Goal: Information Seeking & Learning: Learn about a topic

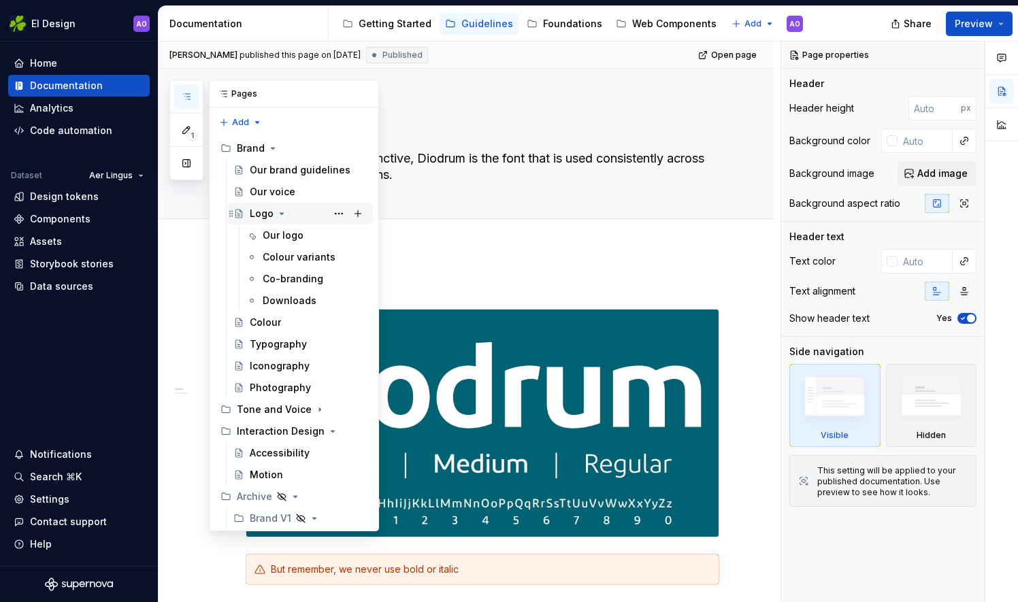
click at [252, 216] on div "Logo" at bounding box center [262, 214] width 24 height 14
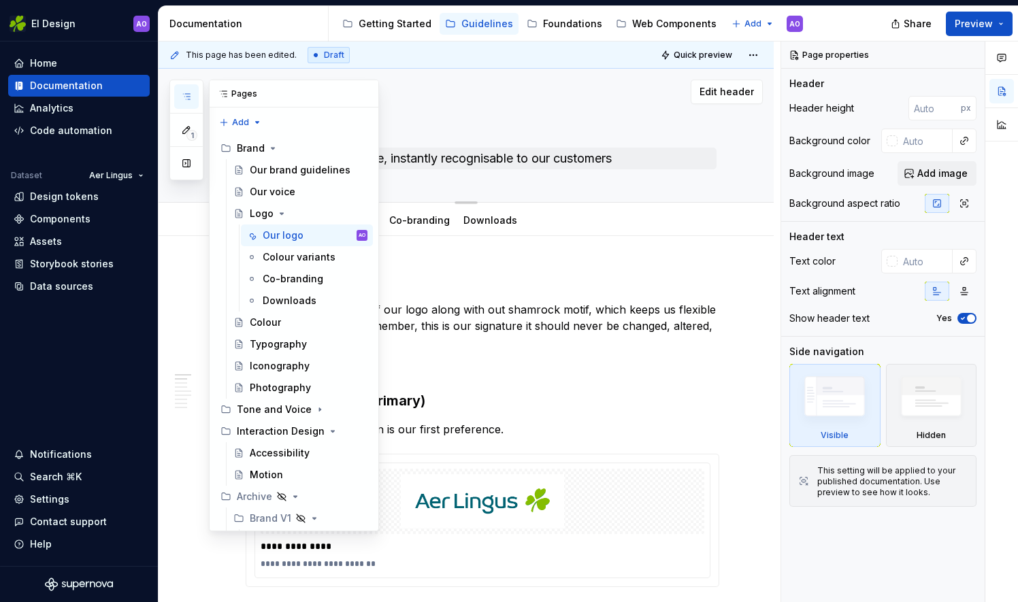
type textarea "*"
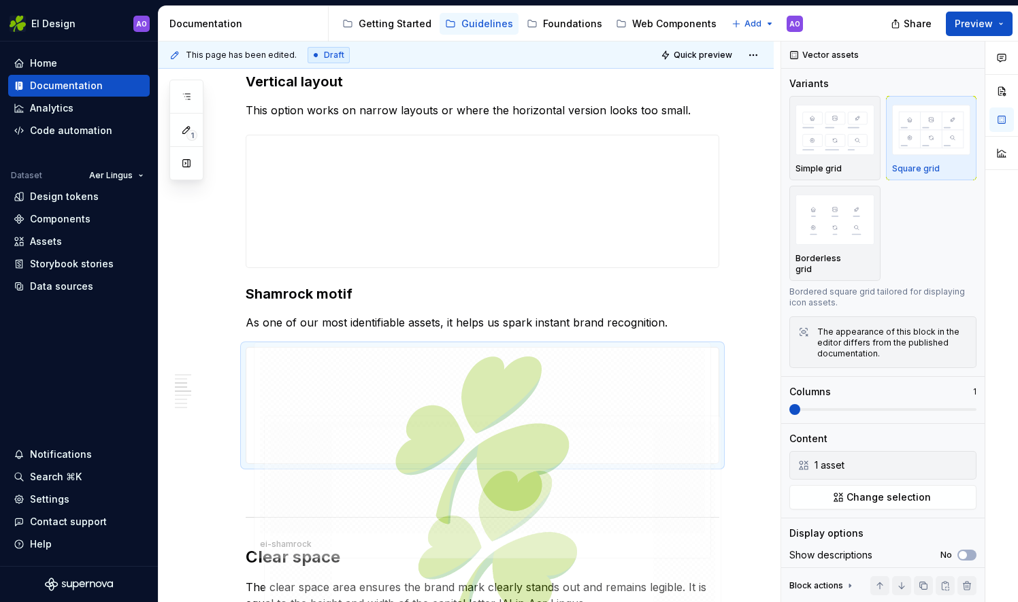
scroll to position [529, 0]
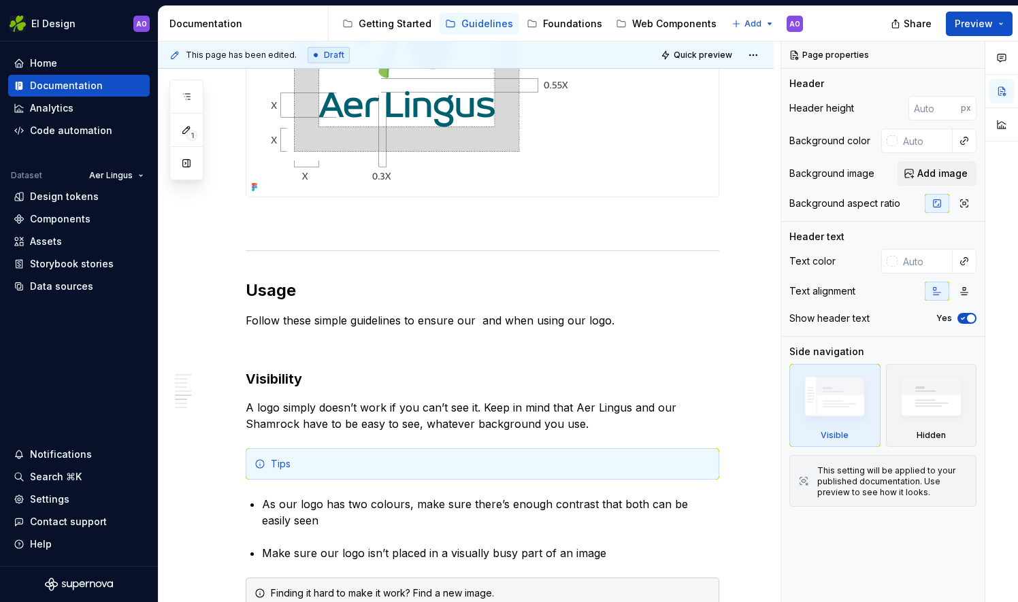
scroll to position [1566, 0]
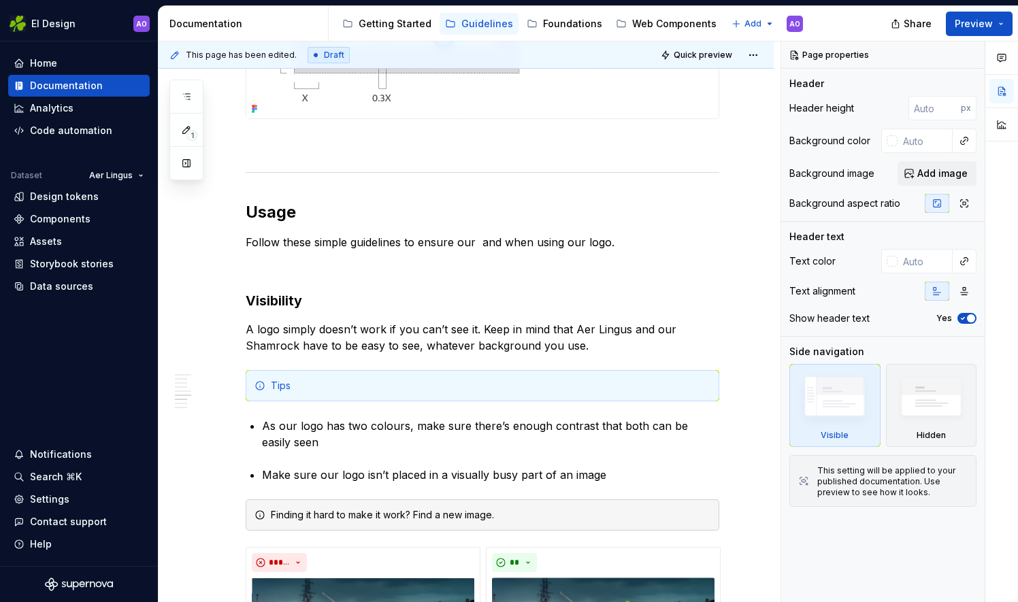
click at [754, 439] on div "**********" at bounding box center [465, 531] width 615 height 3722
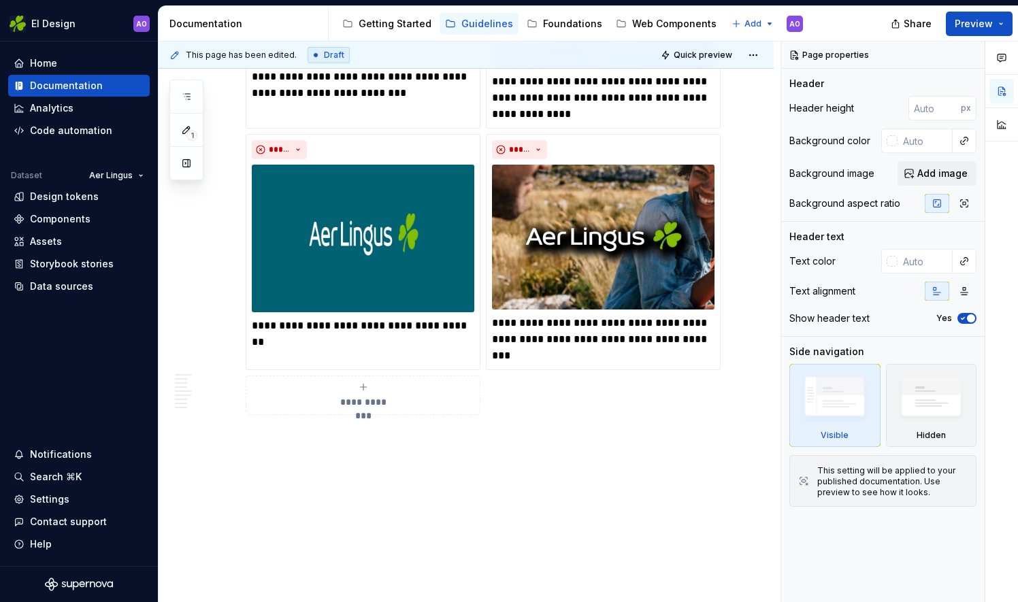
scroll to position [3347, 0]
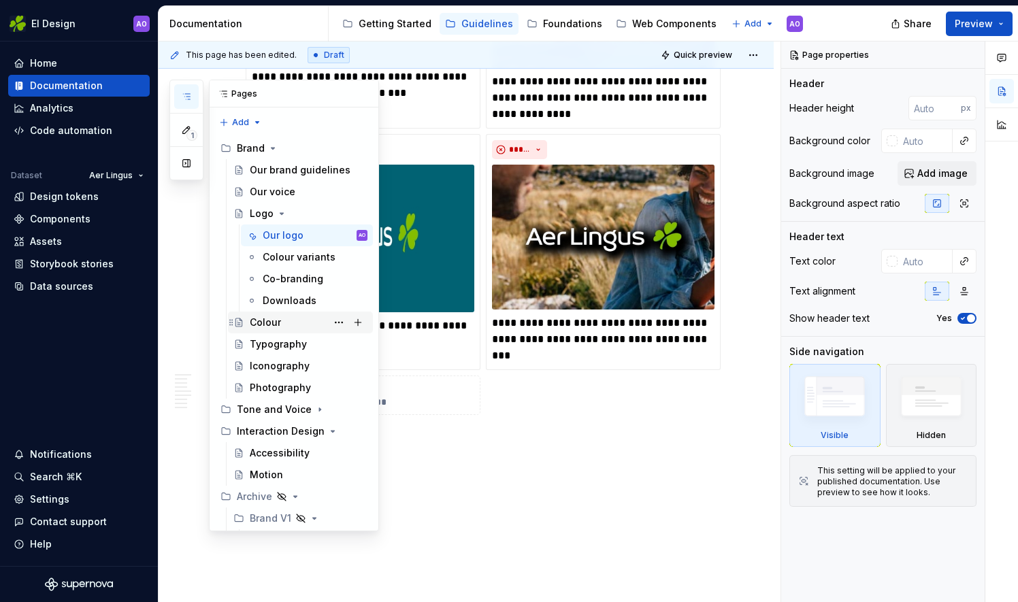
click at [263, 320] on div "Colour" at bounding box center [265, 323] width 31 height 14
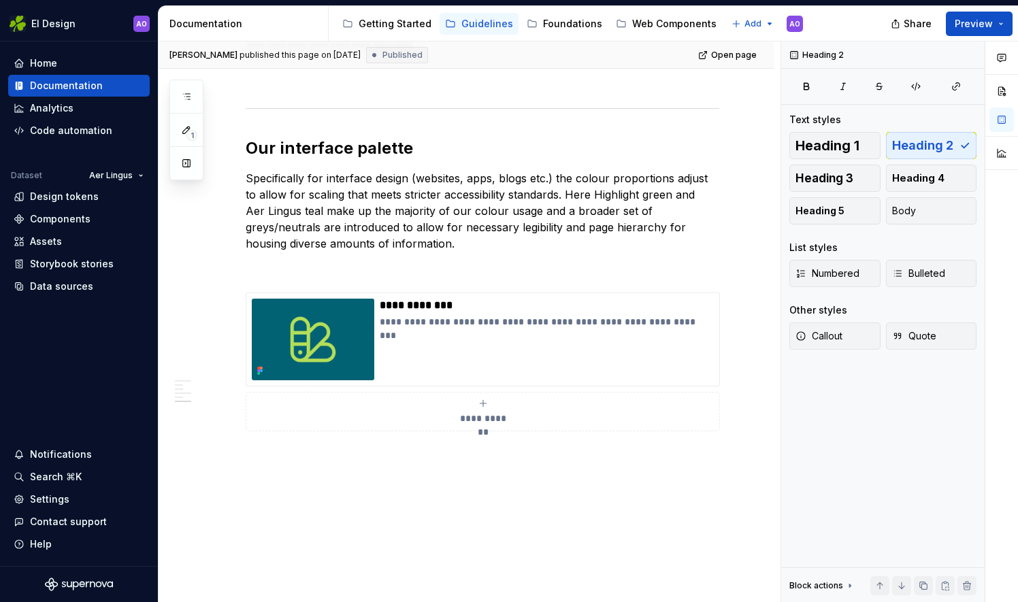
scroll to position [1893, 0]
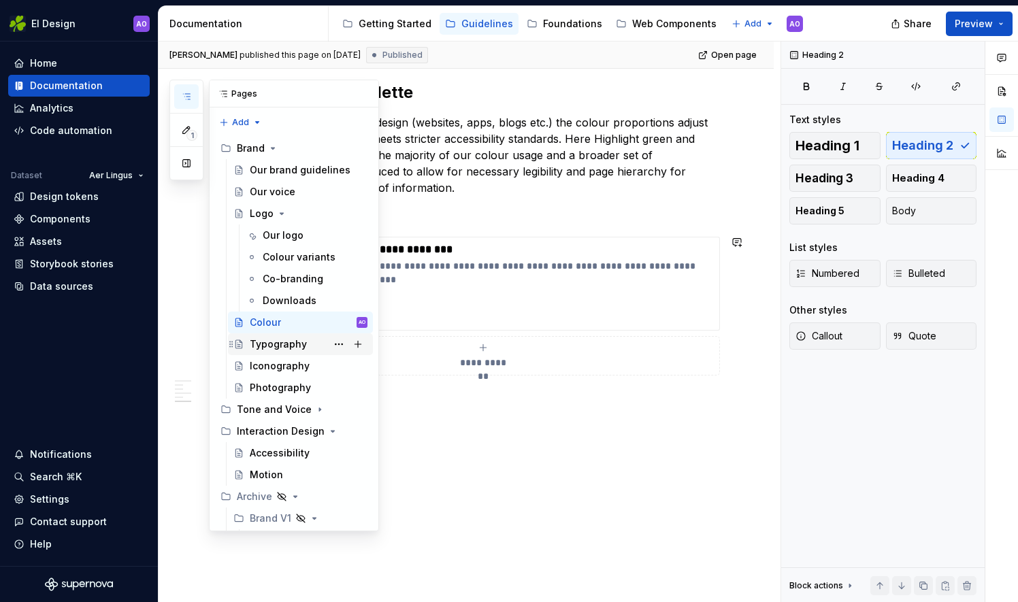
click at [298, 348] on div "Typography" at bounding box center [278, 344] width 57 height 14
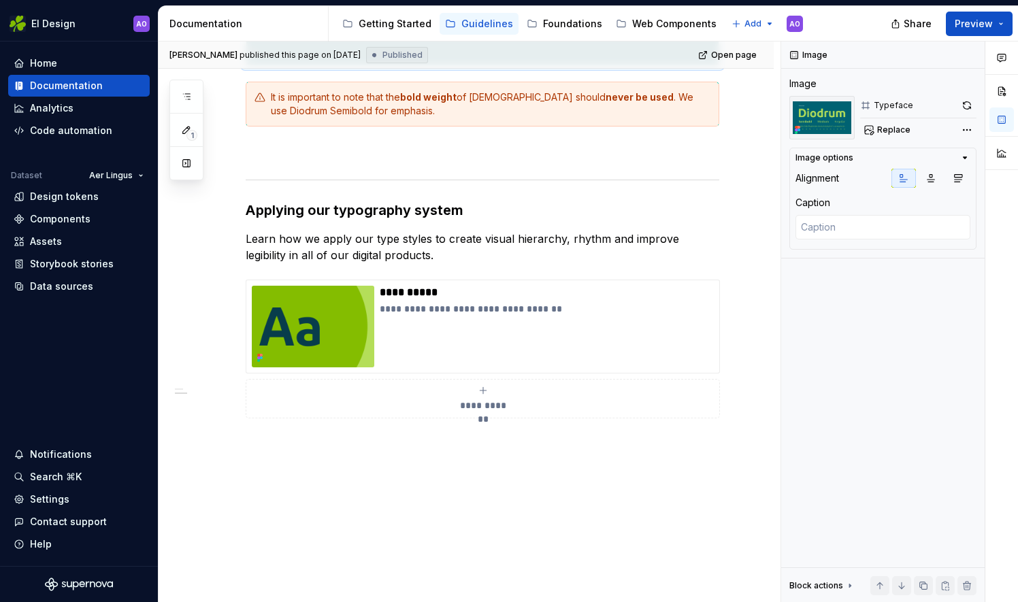
scroll to position [521, 0]
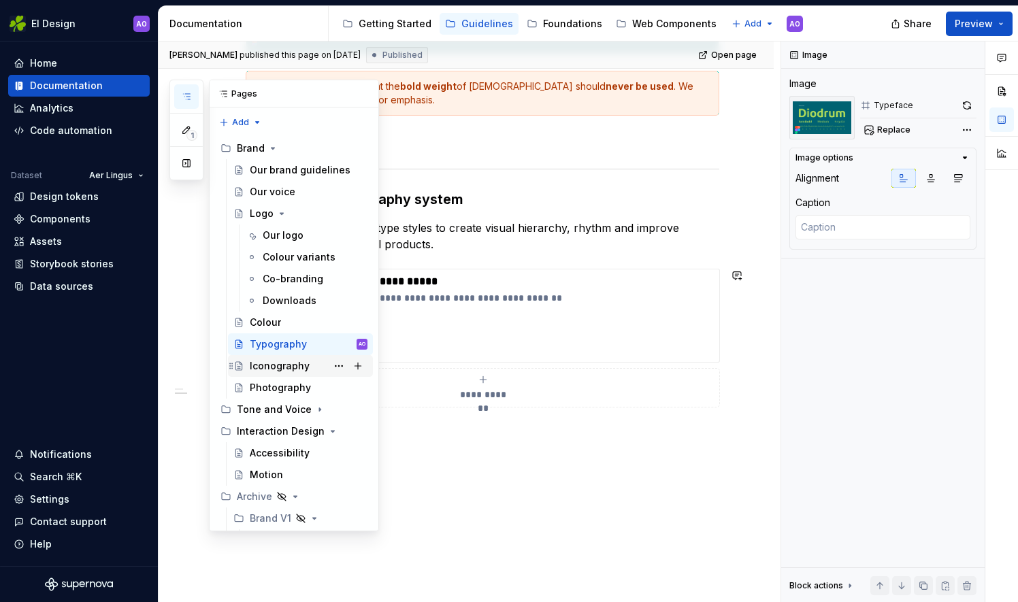
click at [272, 371] on div "Iconography" at bounding box center [280, 366] width 60 height 14
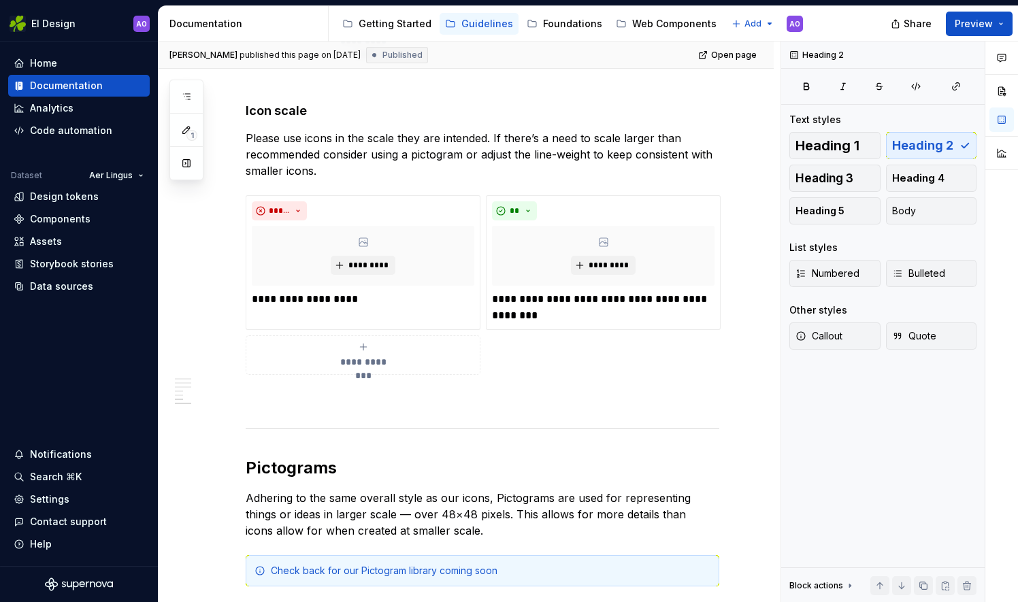
scroll to position [1630, 0]
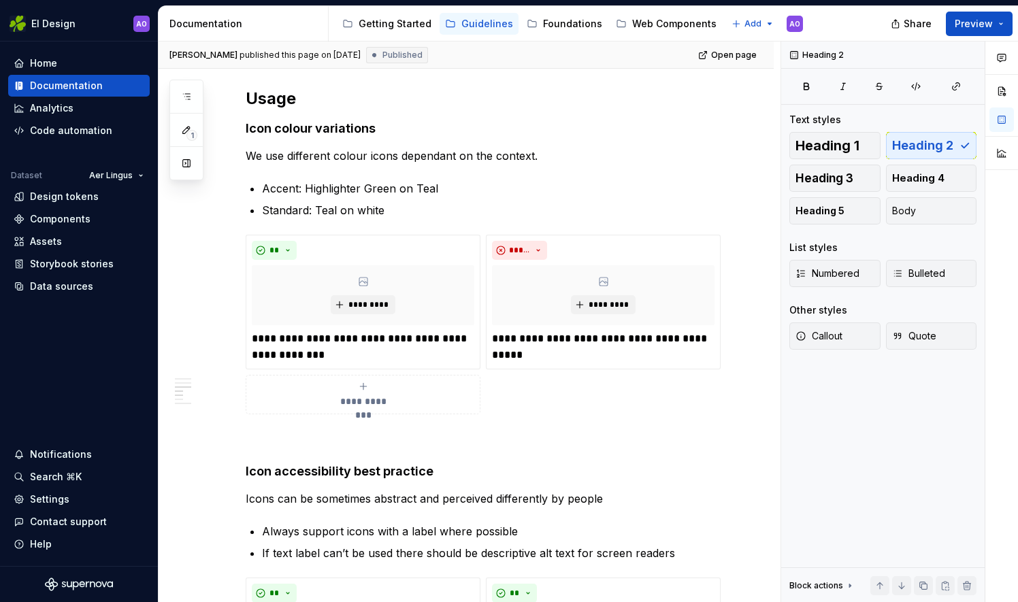
scroll to position [940, 0]
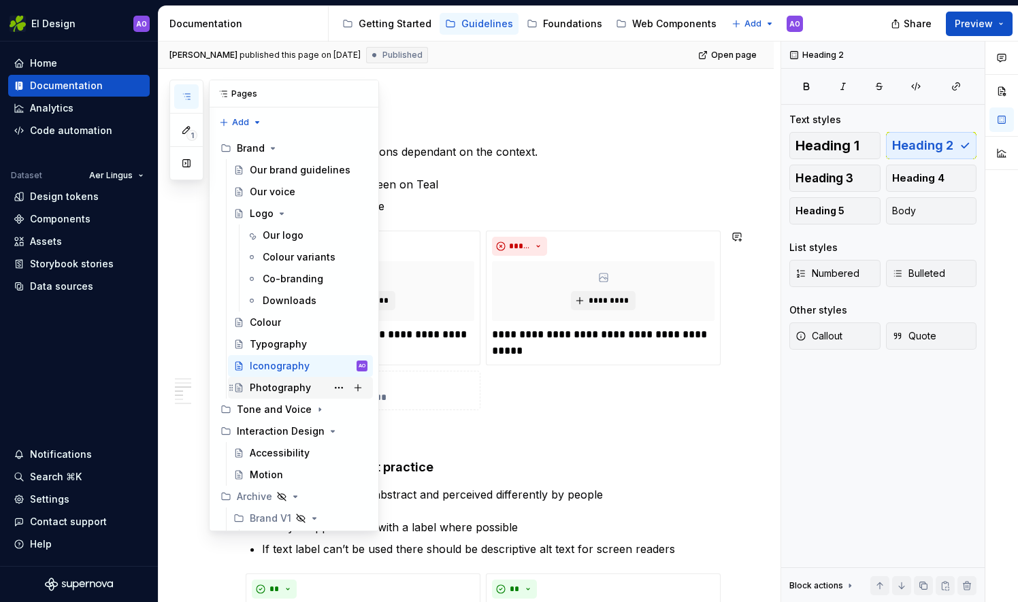
click at [309, 391] on div "Photography" at bounding box center [309, 387] width 118 height 19
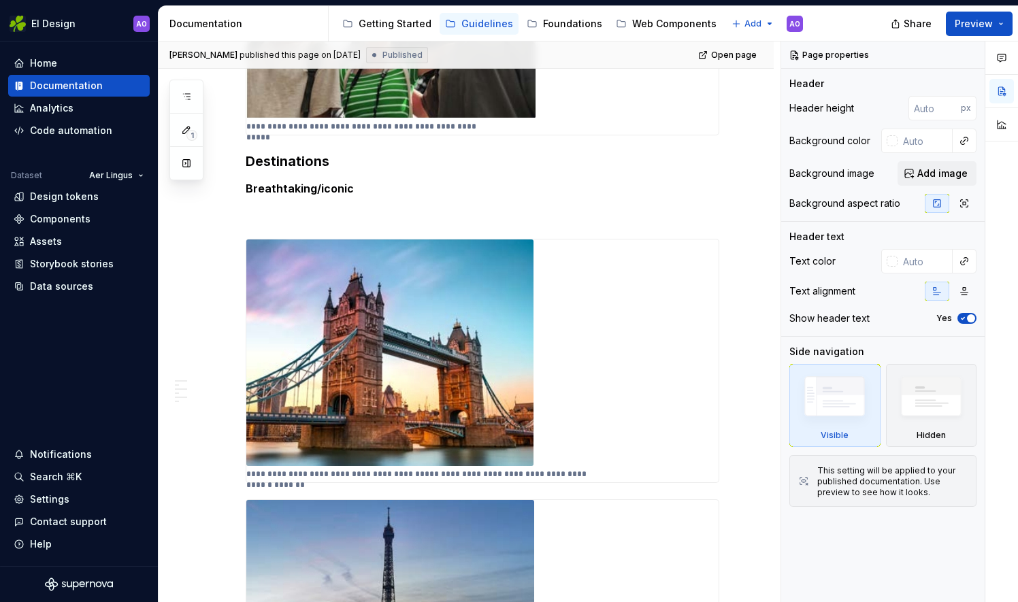
scroll to position [1735, 0]
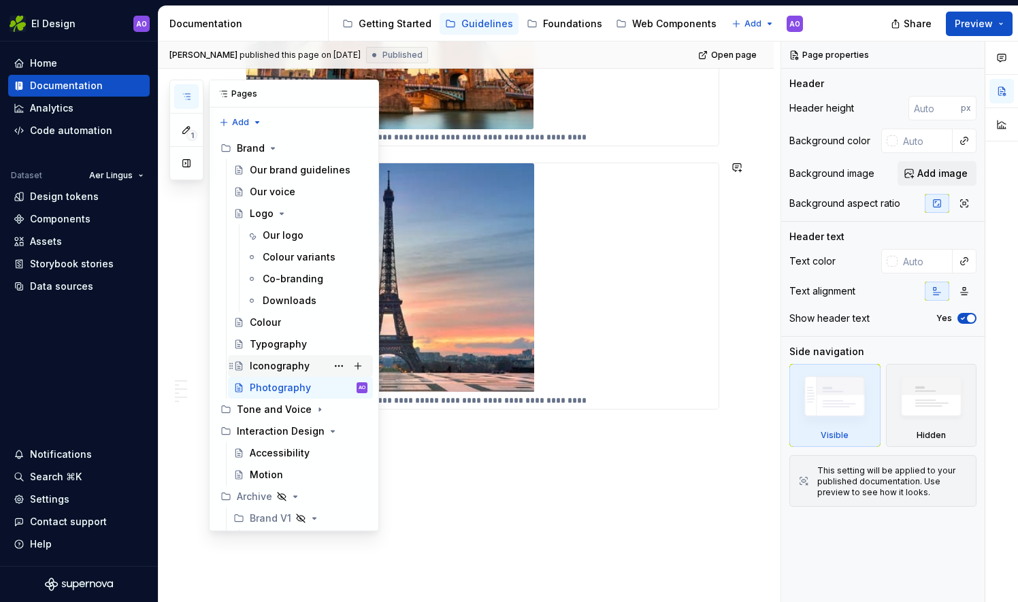
click at [276, 365] on div "Iconography" at bounding box center [280, 366] width 60 height 14
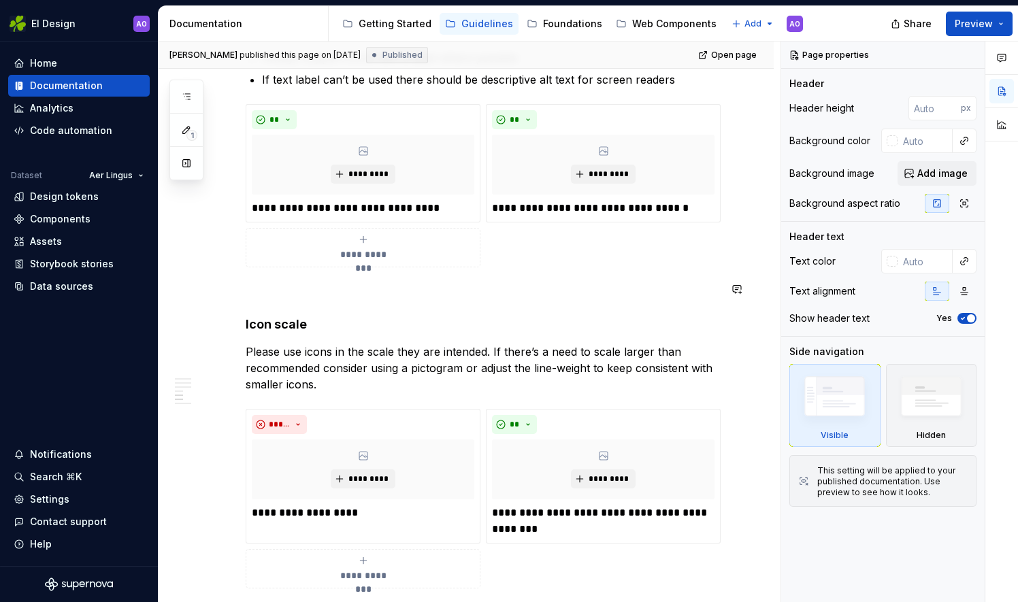
scroll to position [1458, 0]
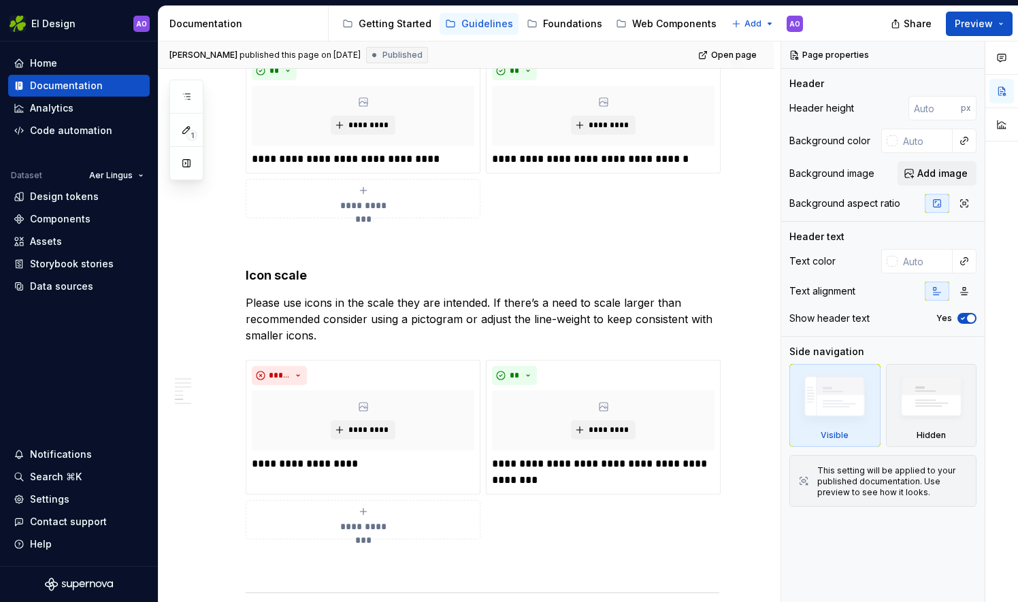
type textarea "*"
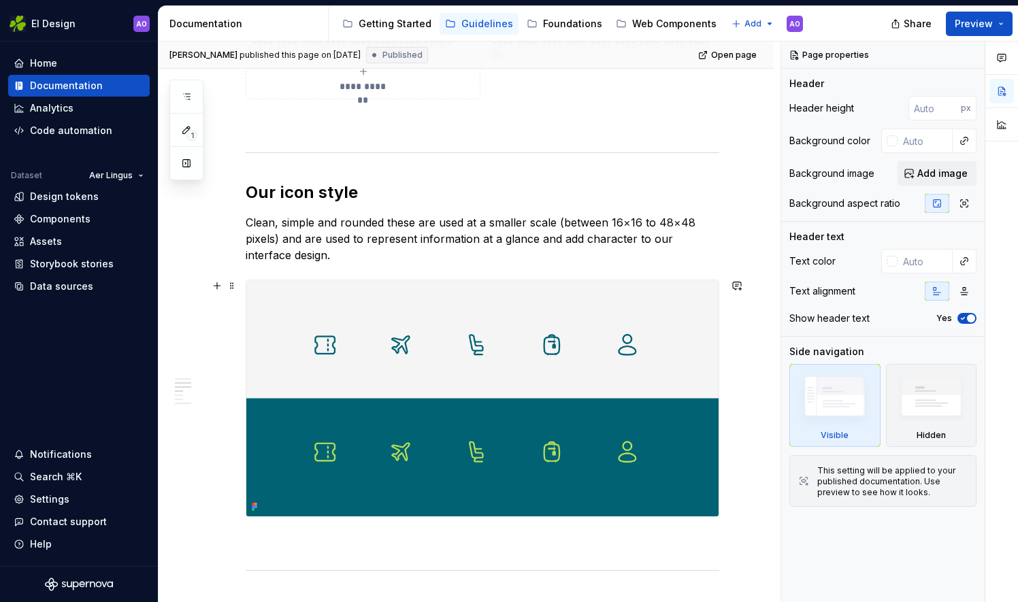
scroll to position [370, 0]
